Goal: Transaction & Acquisition: Subscribe to service/newsletter

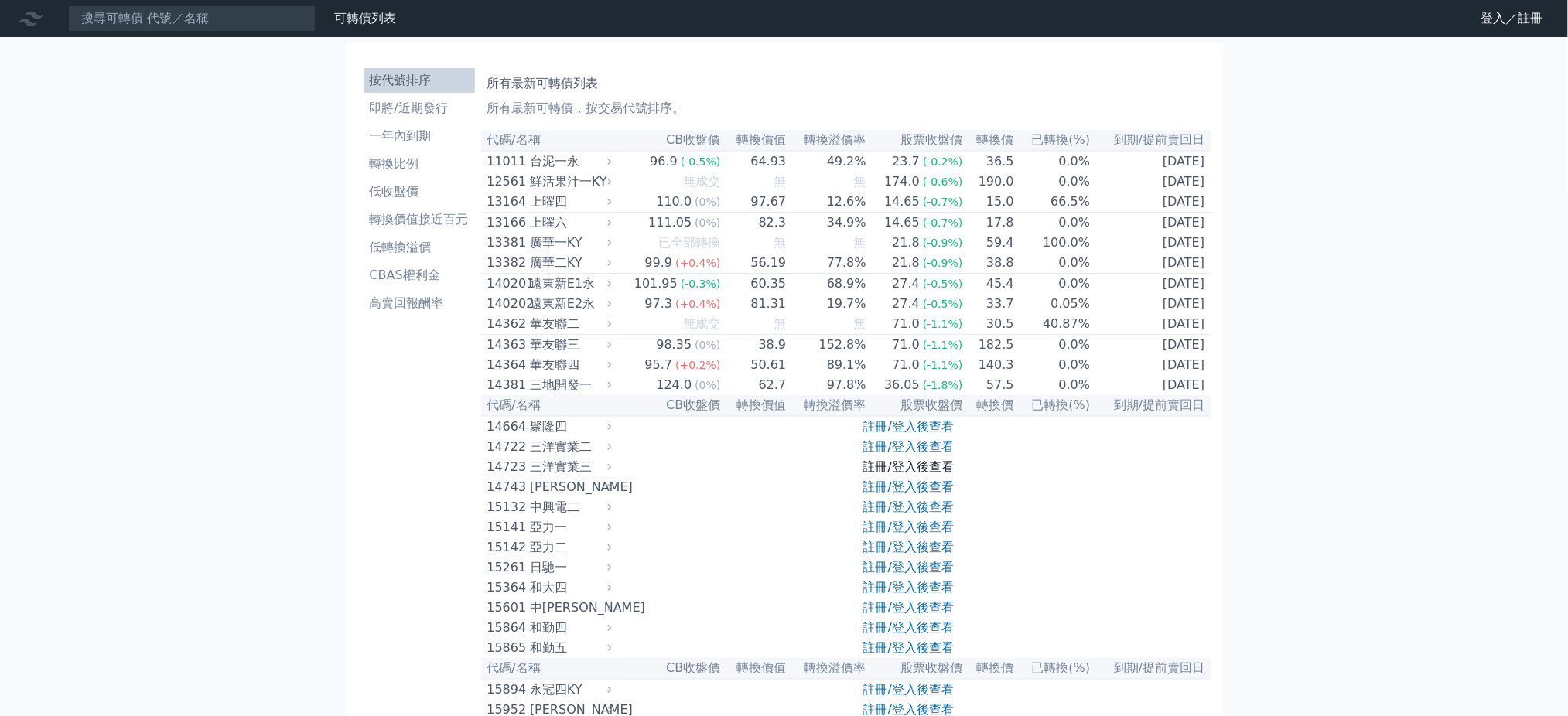
click at [895, 474] on link "註冊/登入後查看" at bounding box center [908, 466] width 91 height 15
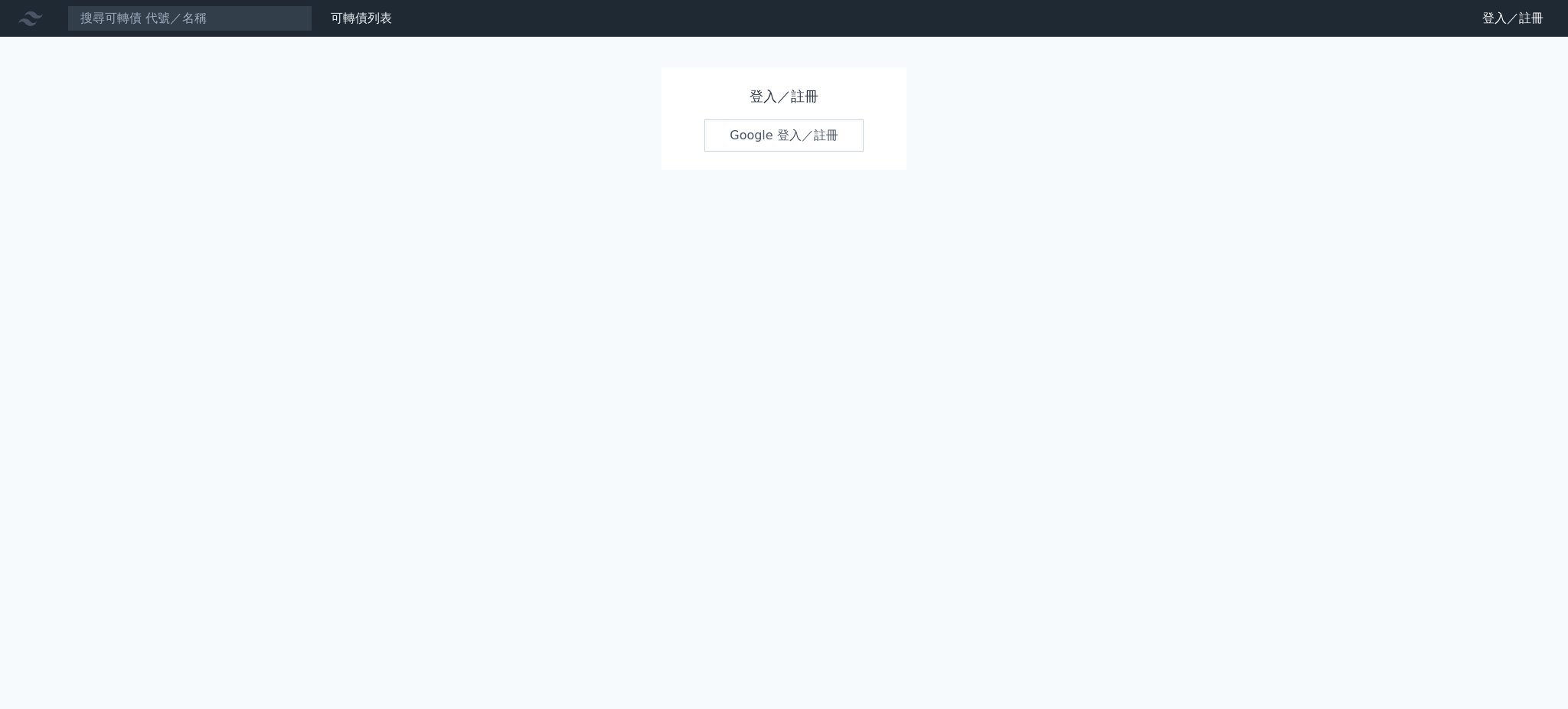
click at [779, 133] on link "Google 登入／註冊" at bounding box center [784, 135] width 159 height 33
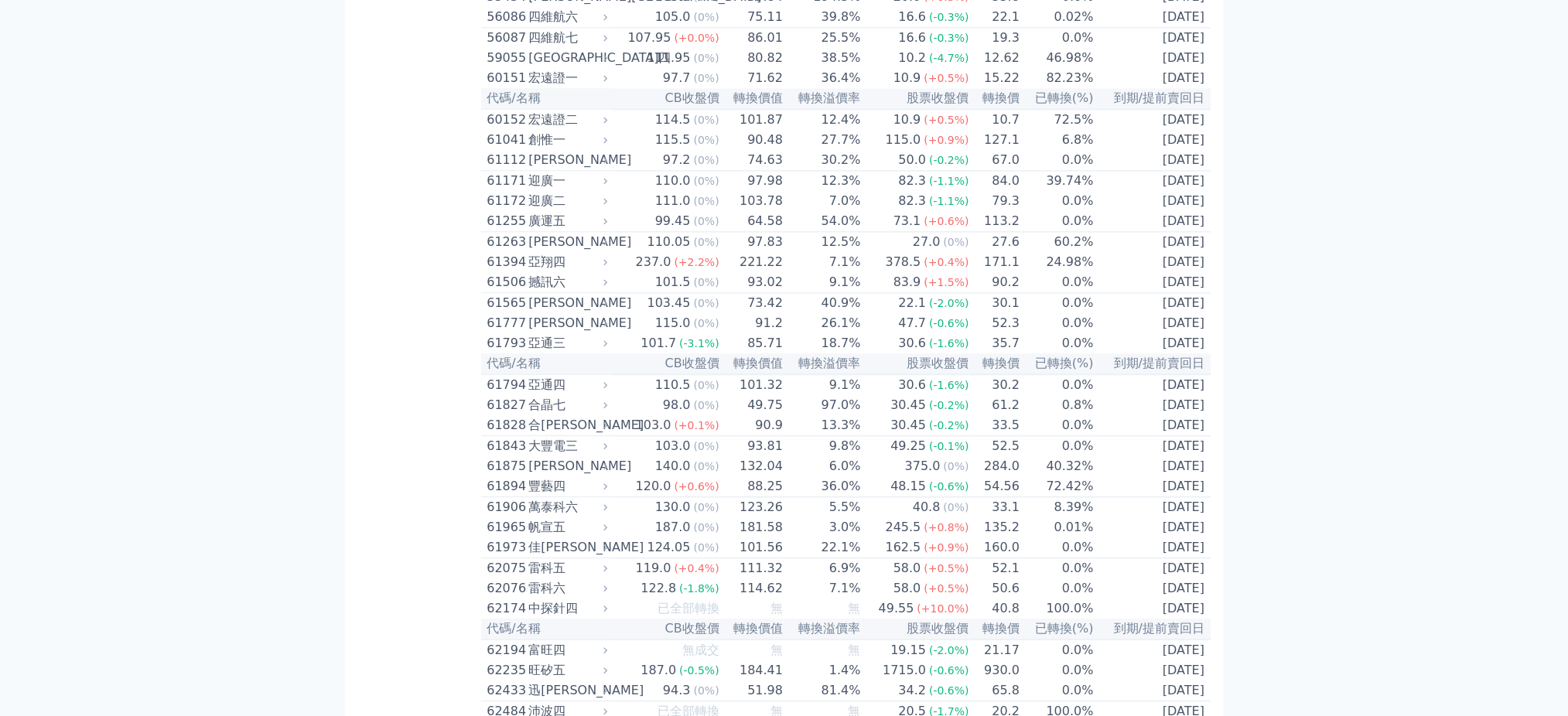
scroll to position [6597, 0]
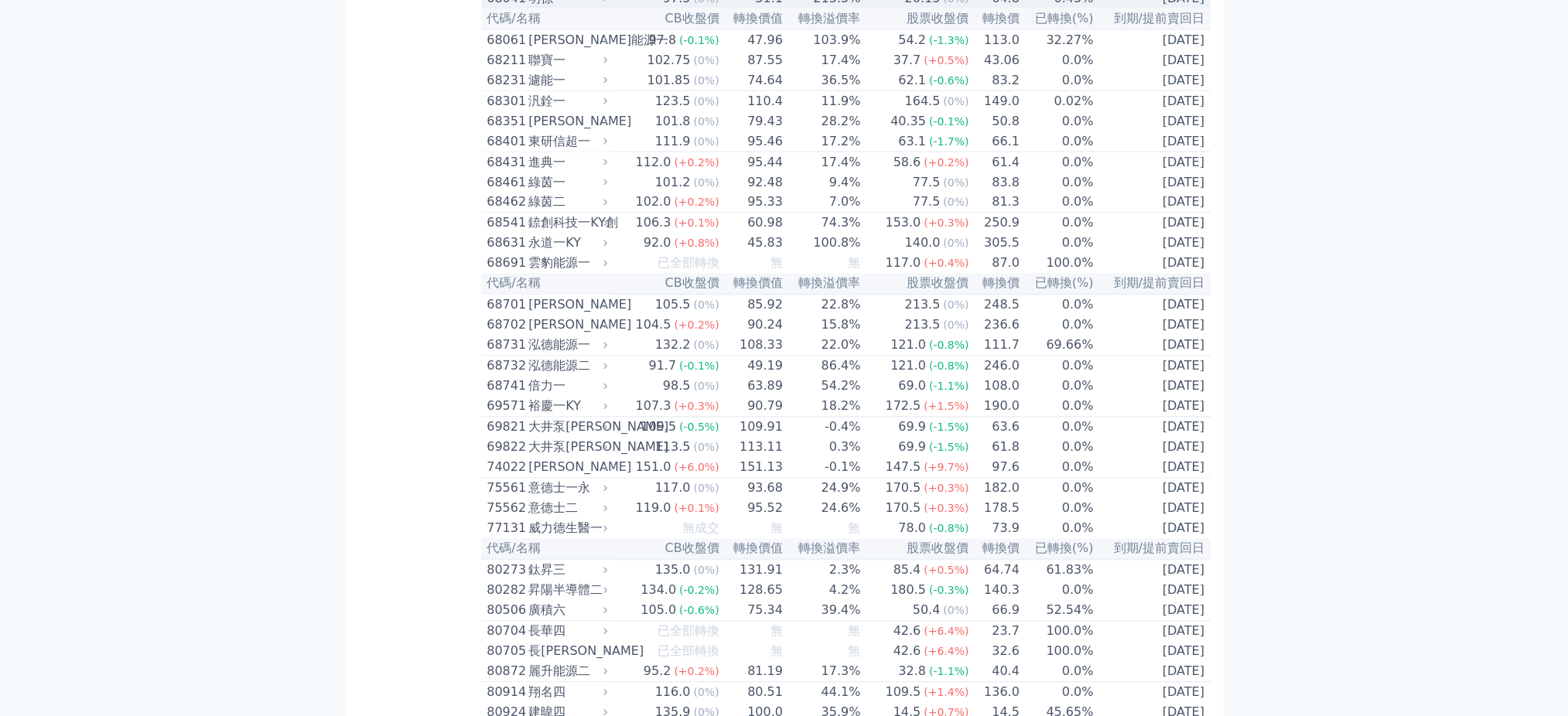
scroll to position [7388, 0]
